Goal: Obtain resource: Obtain resource

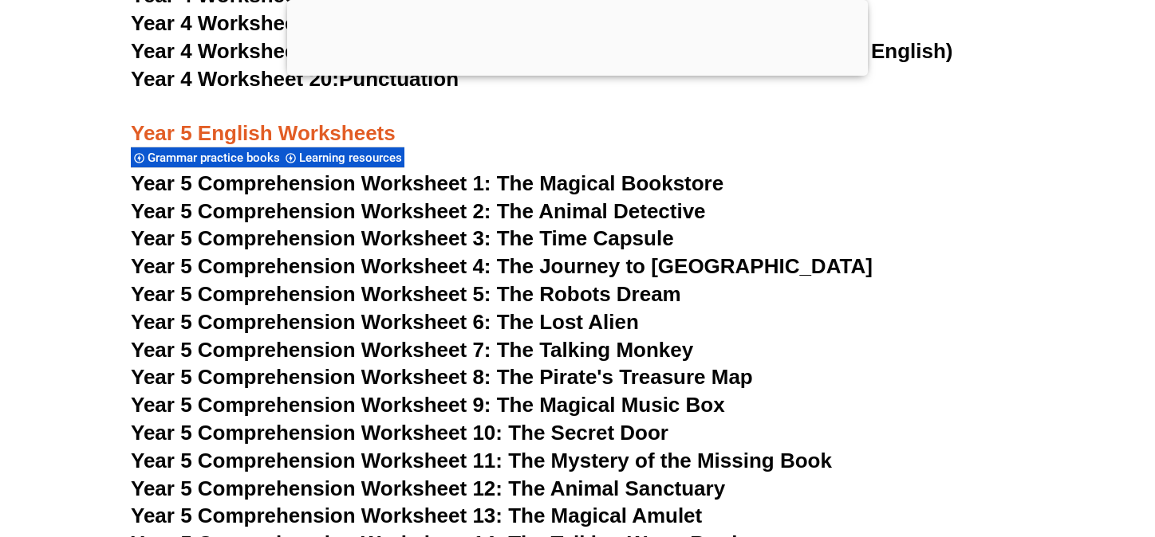
scroll to position [7694, 0]
click at [554, 188] on span "Year 5 Comprehension Worksheet 1: The Magical Bookstore" at bounding box center [427, 184] width 592 height 24
click at [514, 210] on span "Year 5 Comprehension Worksheet 2: The Animal Detective" at bounding box center [418, 212] width 575 height 24
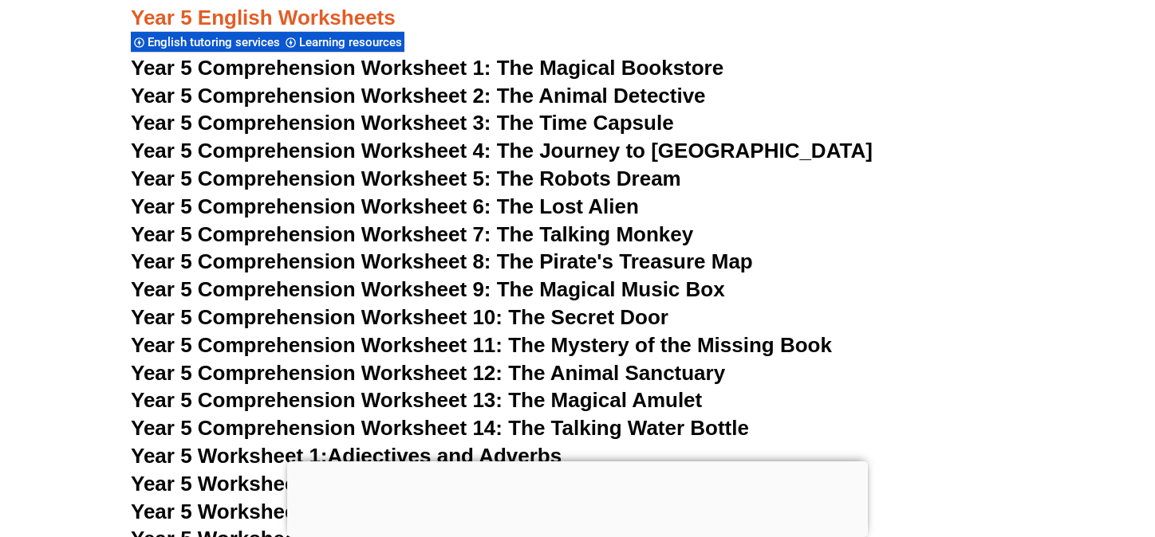
scroll to position [7940, 0]
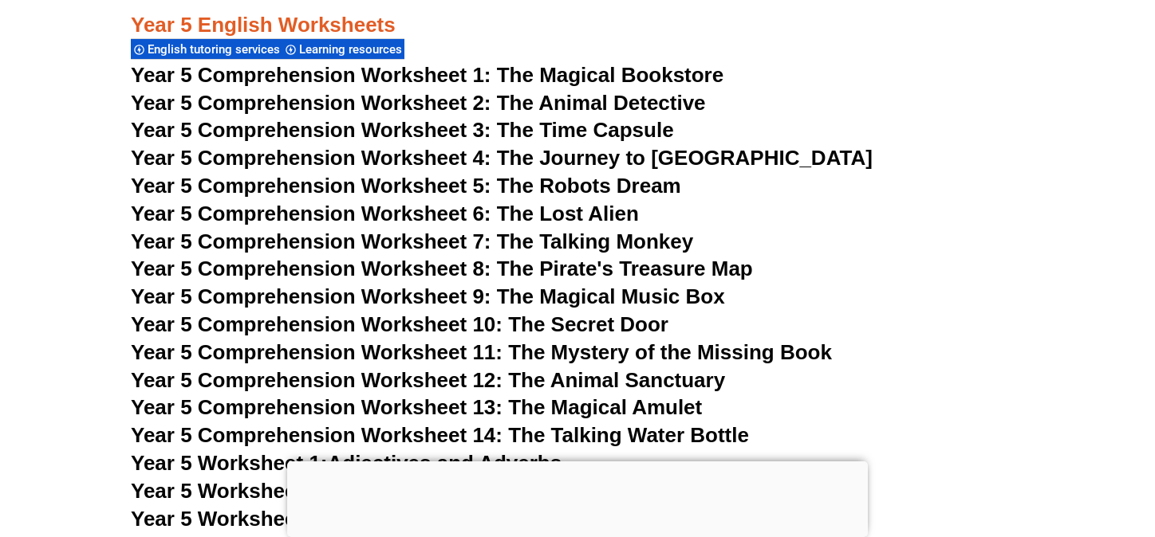
click at [412, 332] on span "Year 5 Comprehension Worksheet 10: The Secret Door" at bounding box center [399, 325] width 537 height 24
